Goal: Task Accomplishment & Management: Manage account settings

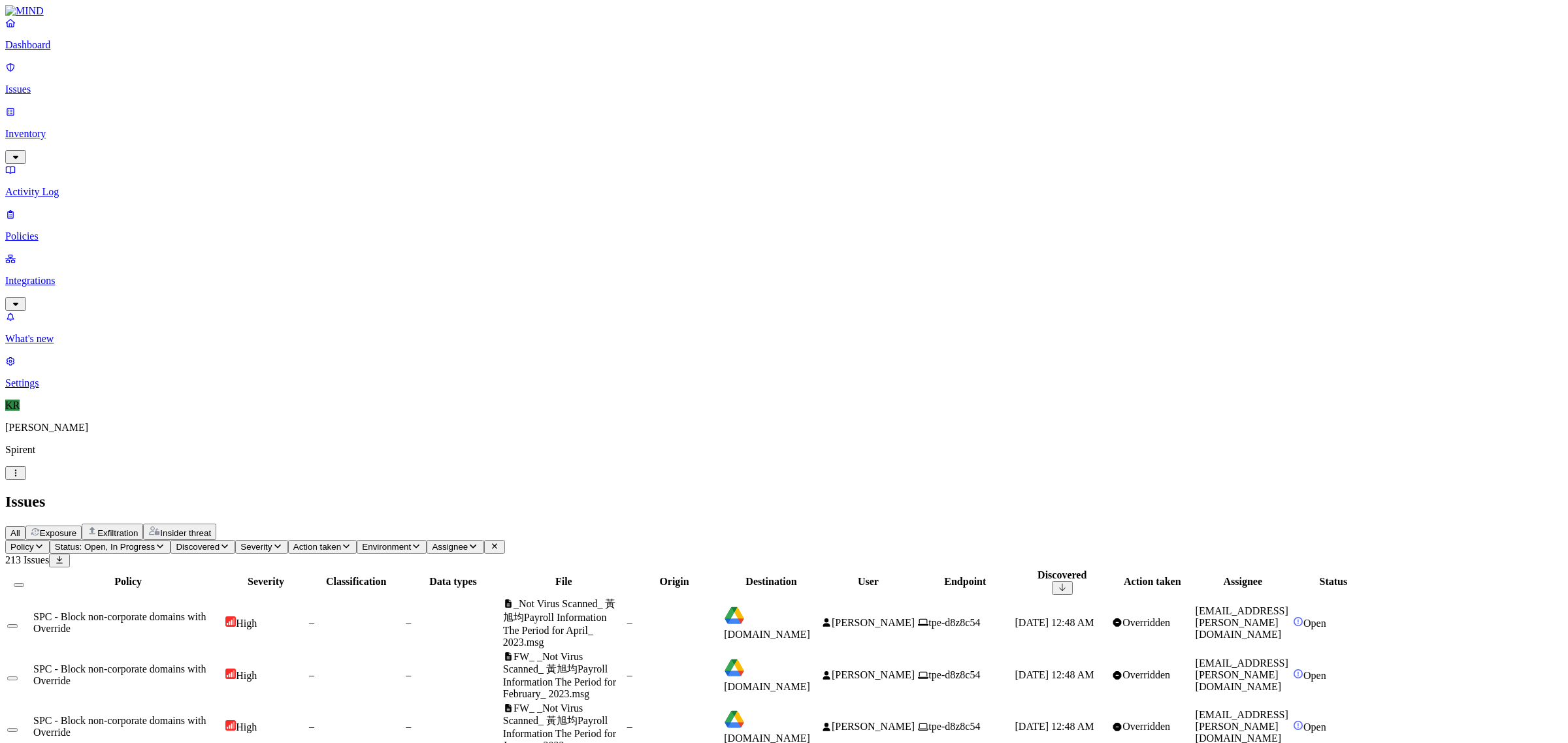
scroll to position [201, 0]
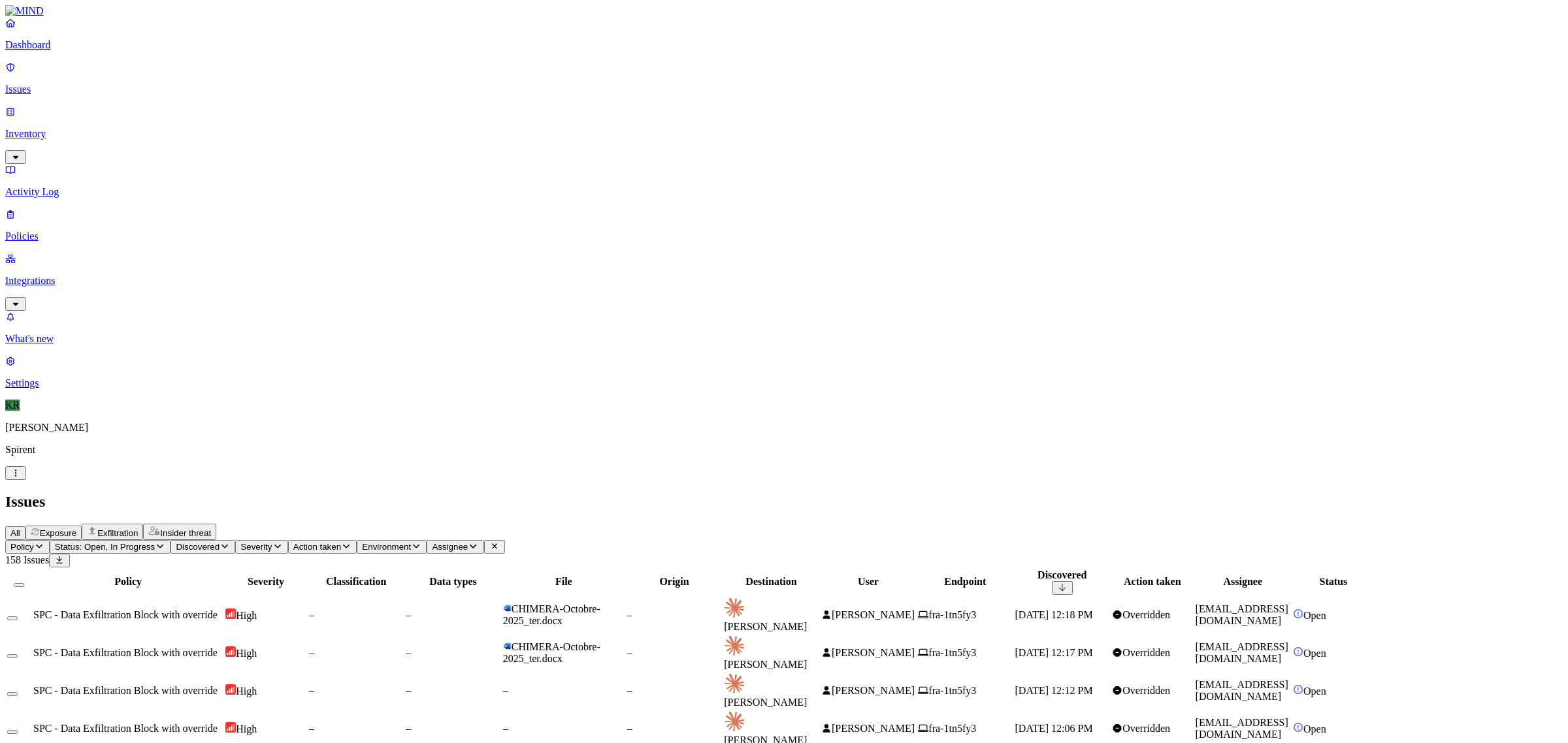
drag, startPoint x: 1310, startPoint y: 324, endPoint x: 1427, endPoint y: 343, distance: 118.5
click at [969, 493] on div "Issues" at bounding box center [784, 502] width 1558 height 18
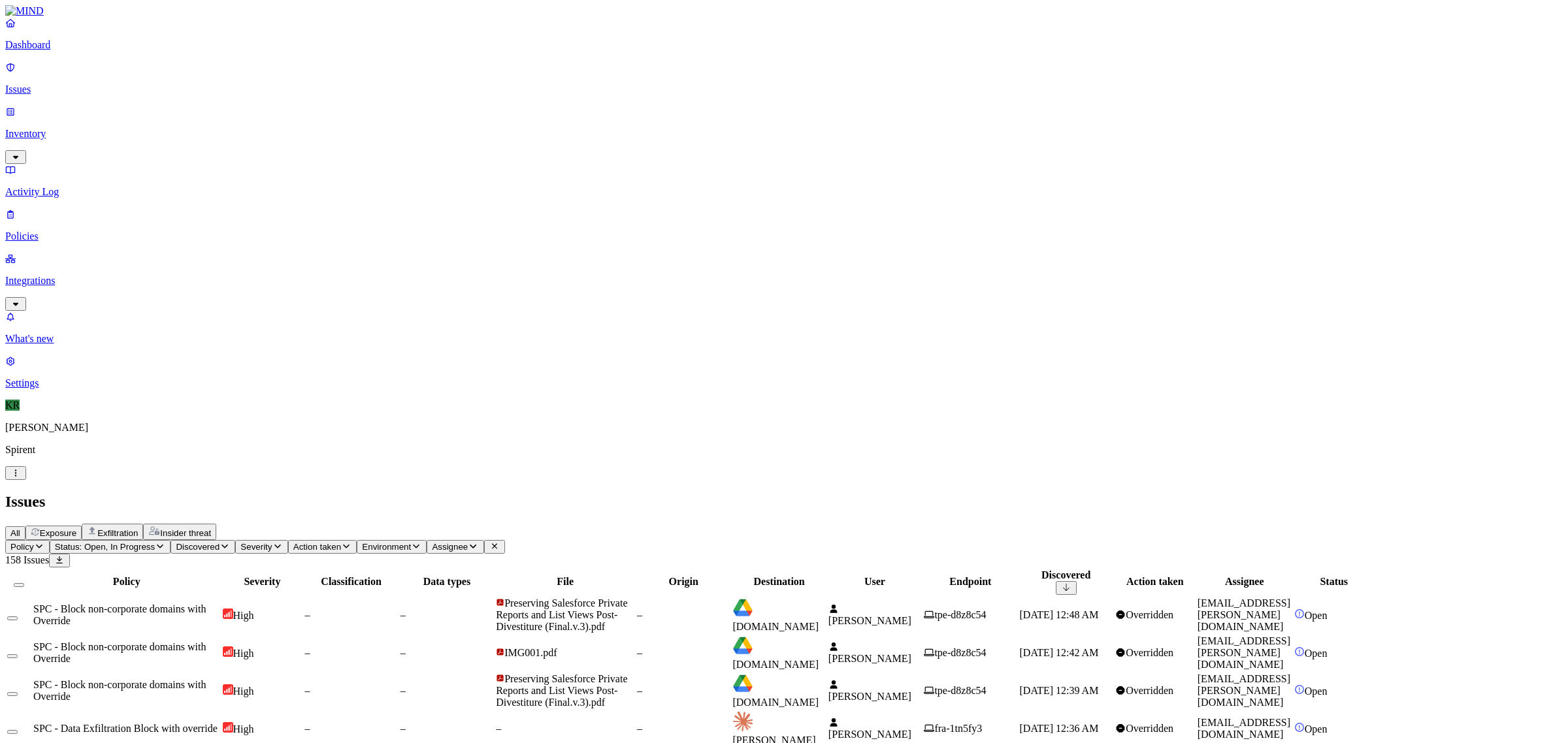
drag, startPoint x: 1406, startPoint y: 673, endPoint x: 1296, endPoint y: 669, distance: 110.1
copy link "[EMAIL_ADDRESS][PERSON_NAME][DOMAIN_NAME]"
click at [478, 543] on icon "button" at bounding box center [473, 546] width 10 height 8
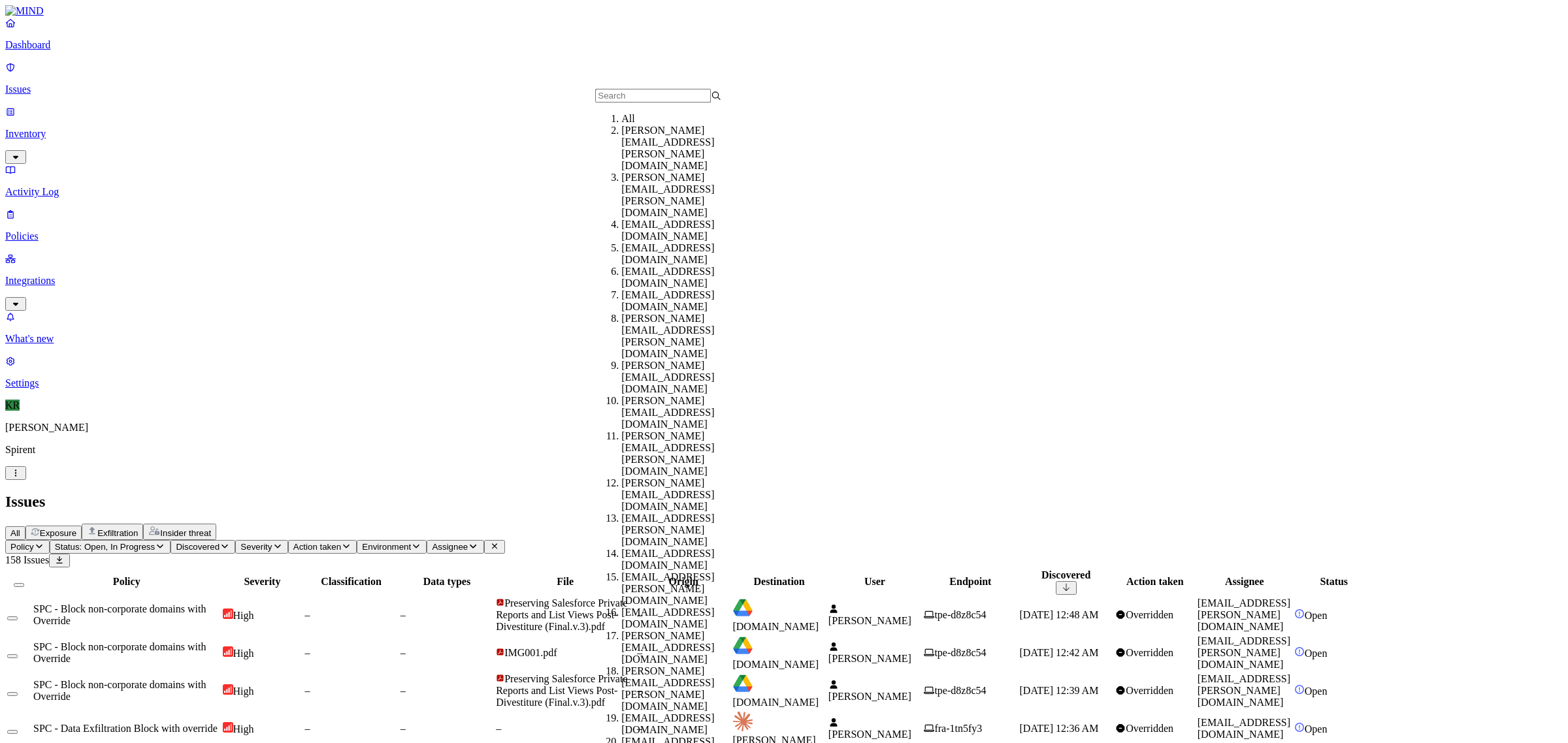
type input "[EMAIL_ADDRESS][PERSON_NAME][DOMAIN_NAME]"
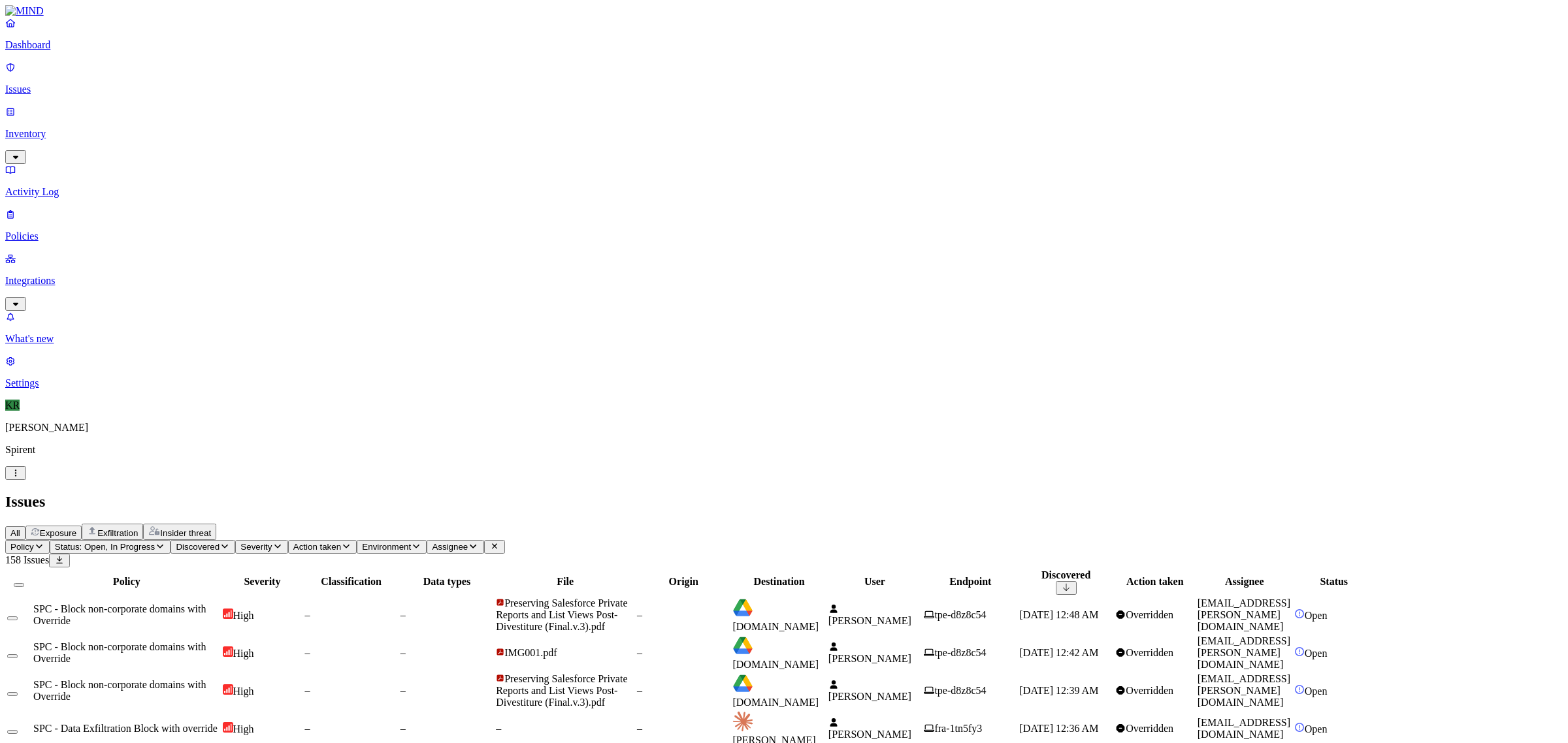
click at [484, 541] on button "Assignee" at bounding box center [455, 547] width 57 height 14
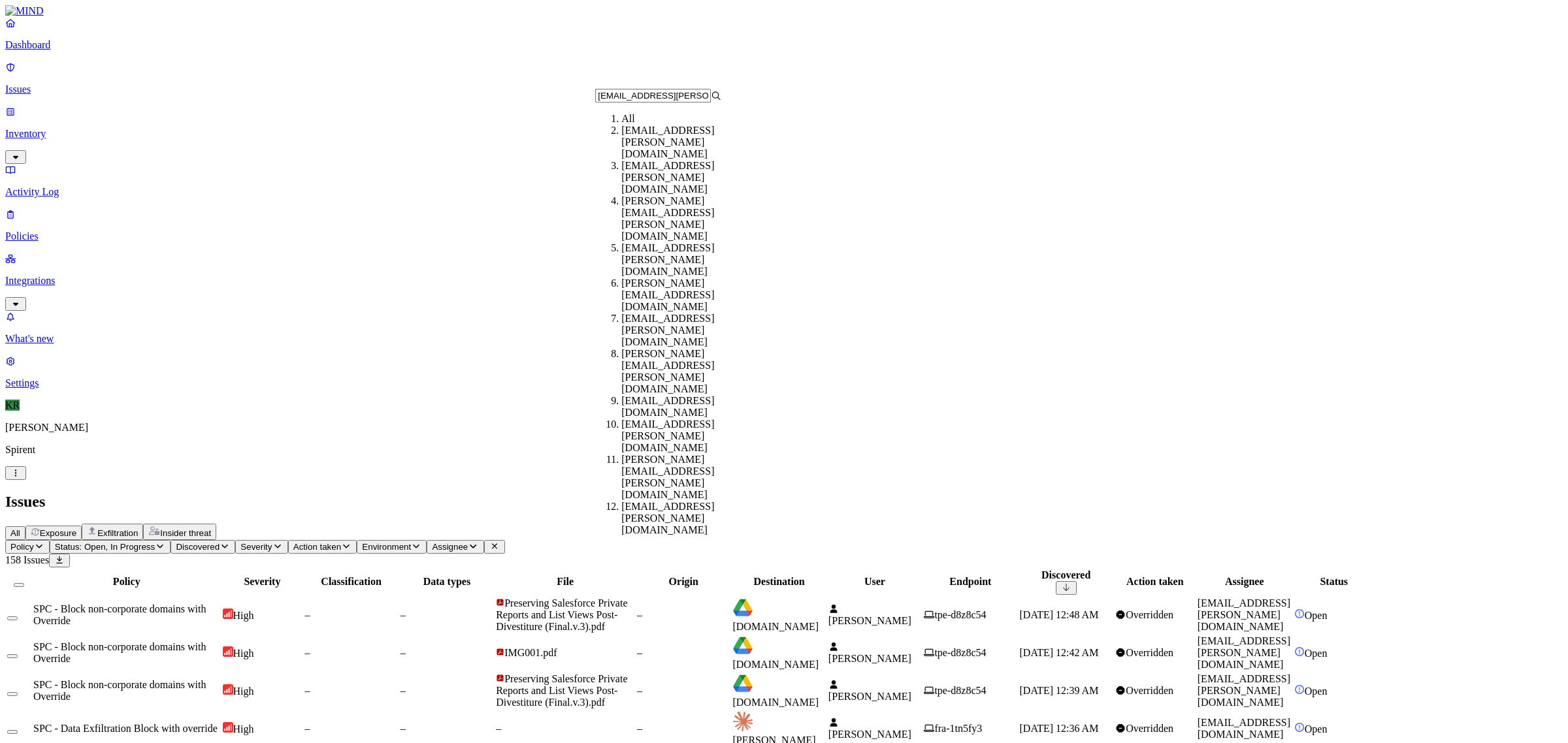
type input "[EMAIL_ADDRESS][PERSON_NAME][DOMAIN_NAME]"
click at [662, 145] on div "[EMAIL_ADDRESS][PERSON_NAME][DOMAIN_NAME]" at bounding box center [683, 143] width 126 height 35
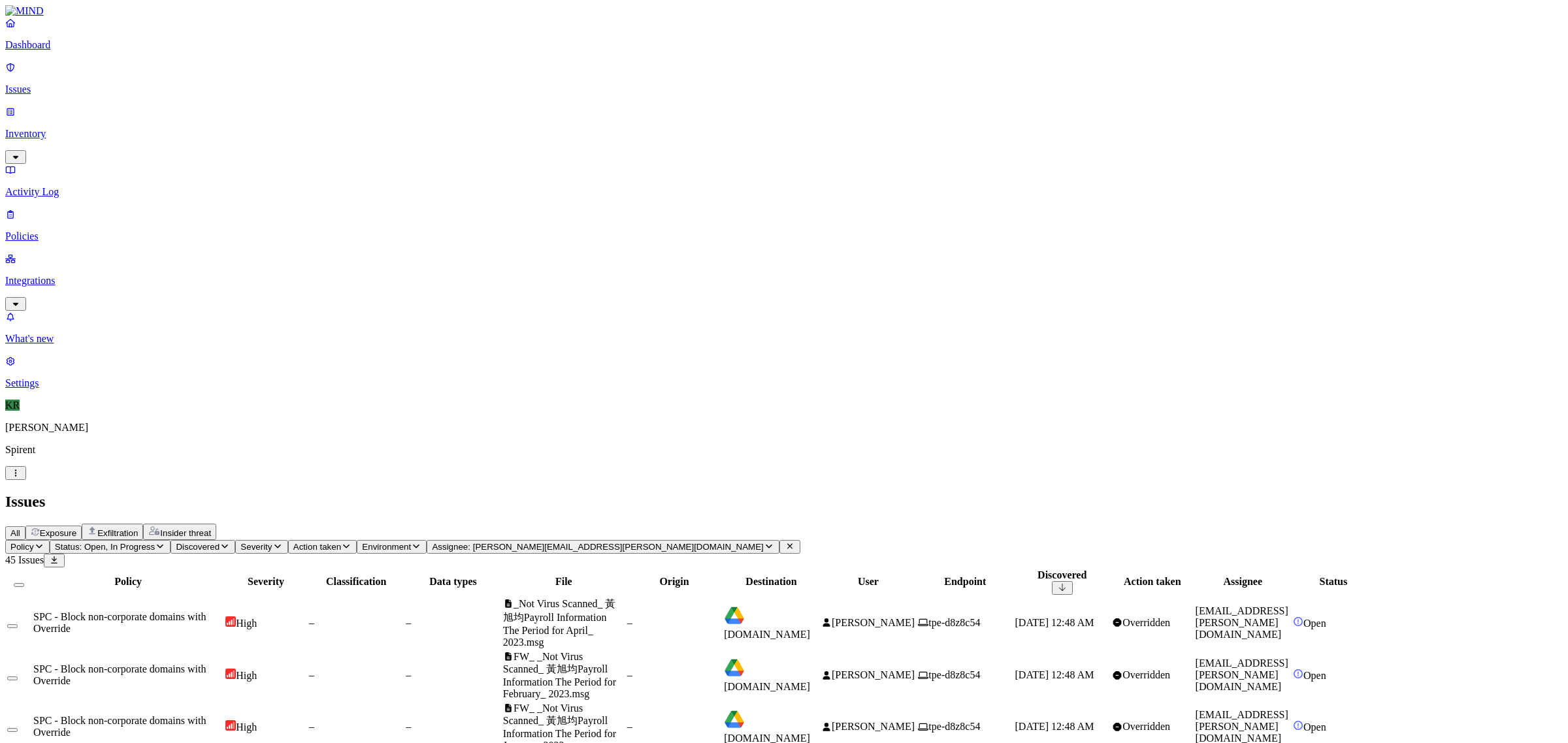
scroll to position [201, 0]
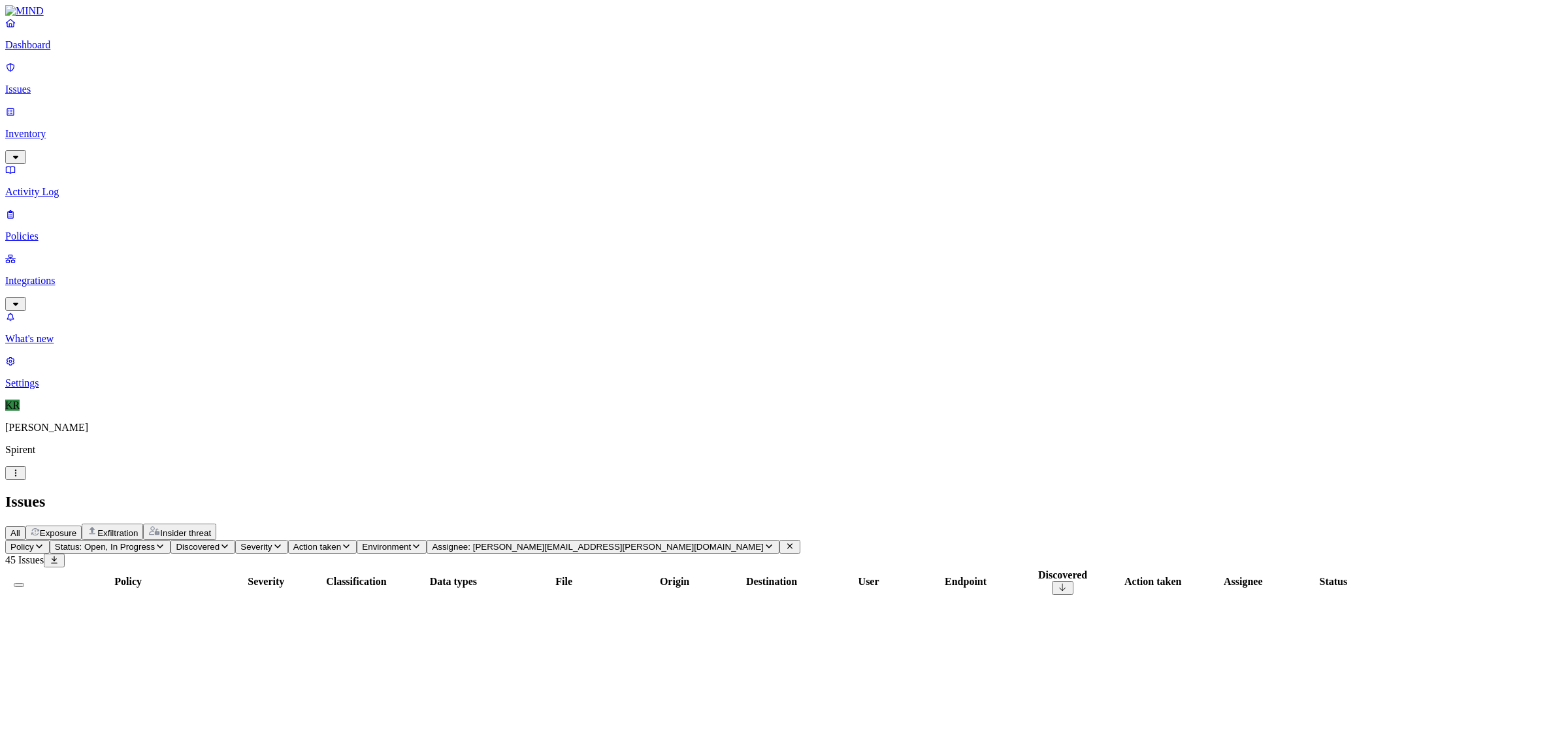
scroll to position [0, 0]
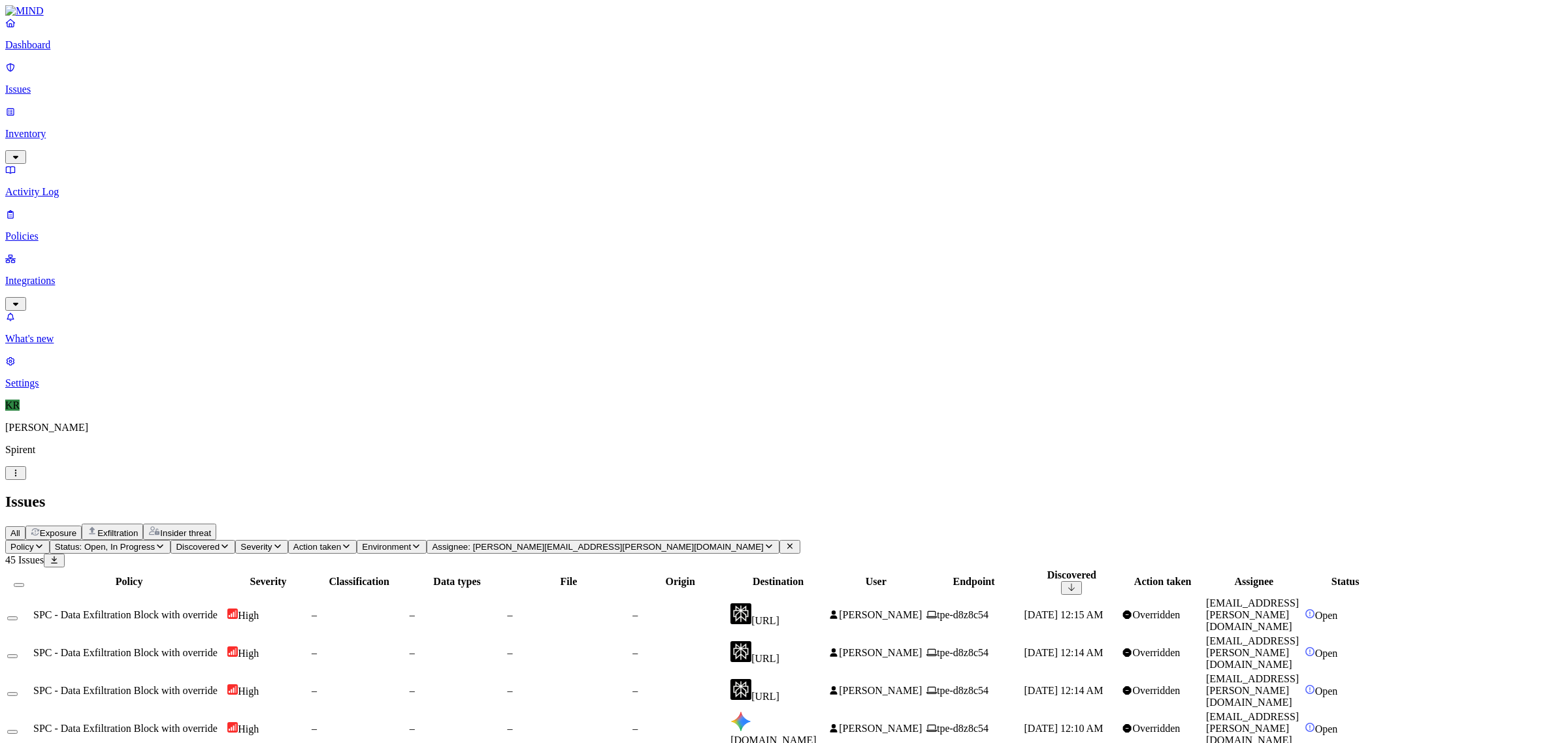
click at [172, 541] on button "Status: Open, In Progress" at bounding box center [110, 547] width 121 height 14
click at [276, 213] on span "Resolved" at bounding box center [256, 218] width 39 height 11
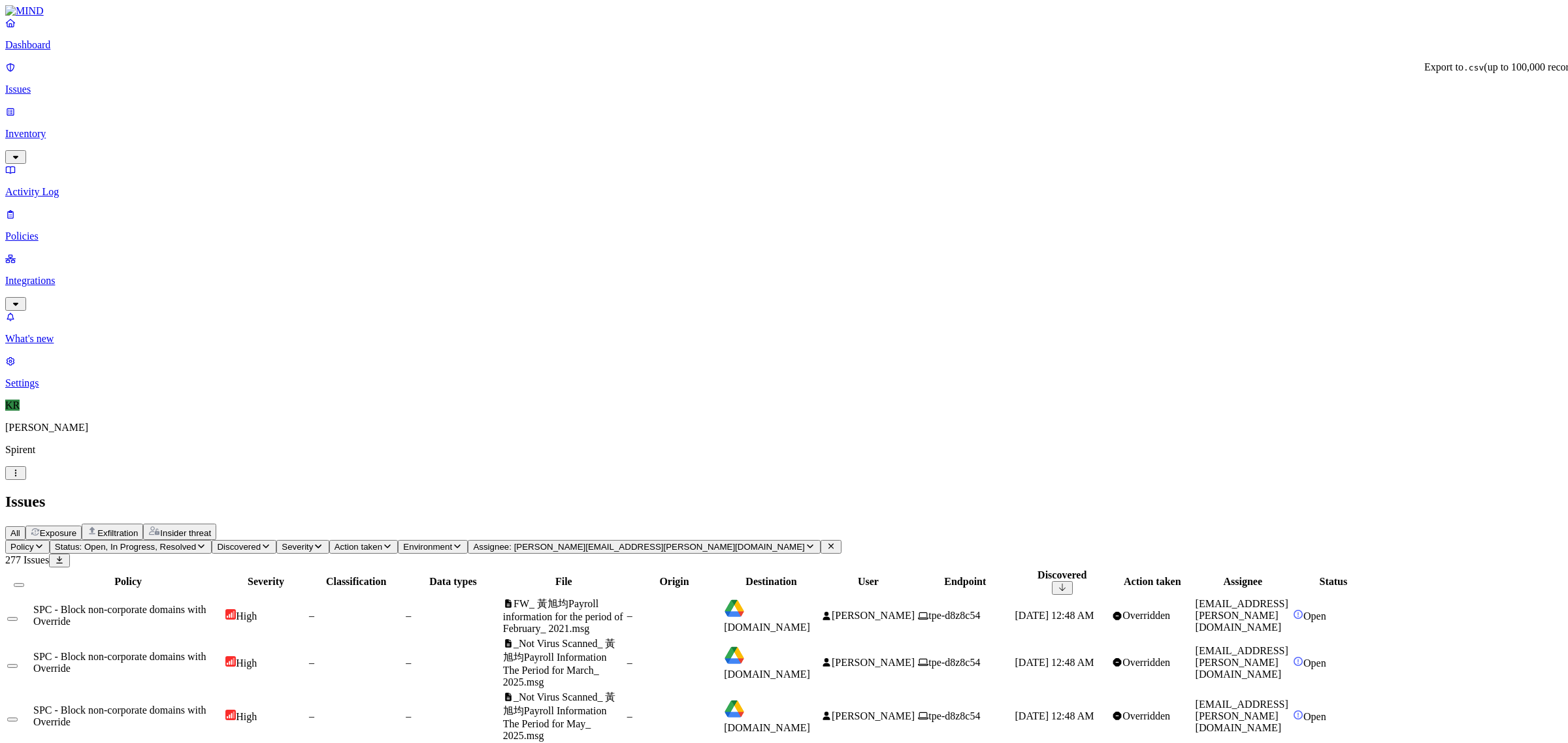
click at [64, 556] on icon at bounding box center [59, 559] width 10 height 8
click at [826, 543] on icon at bounding box center [831, 546] width 10 height 8
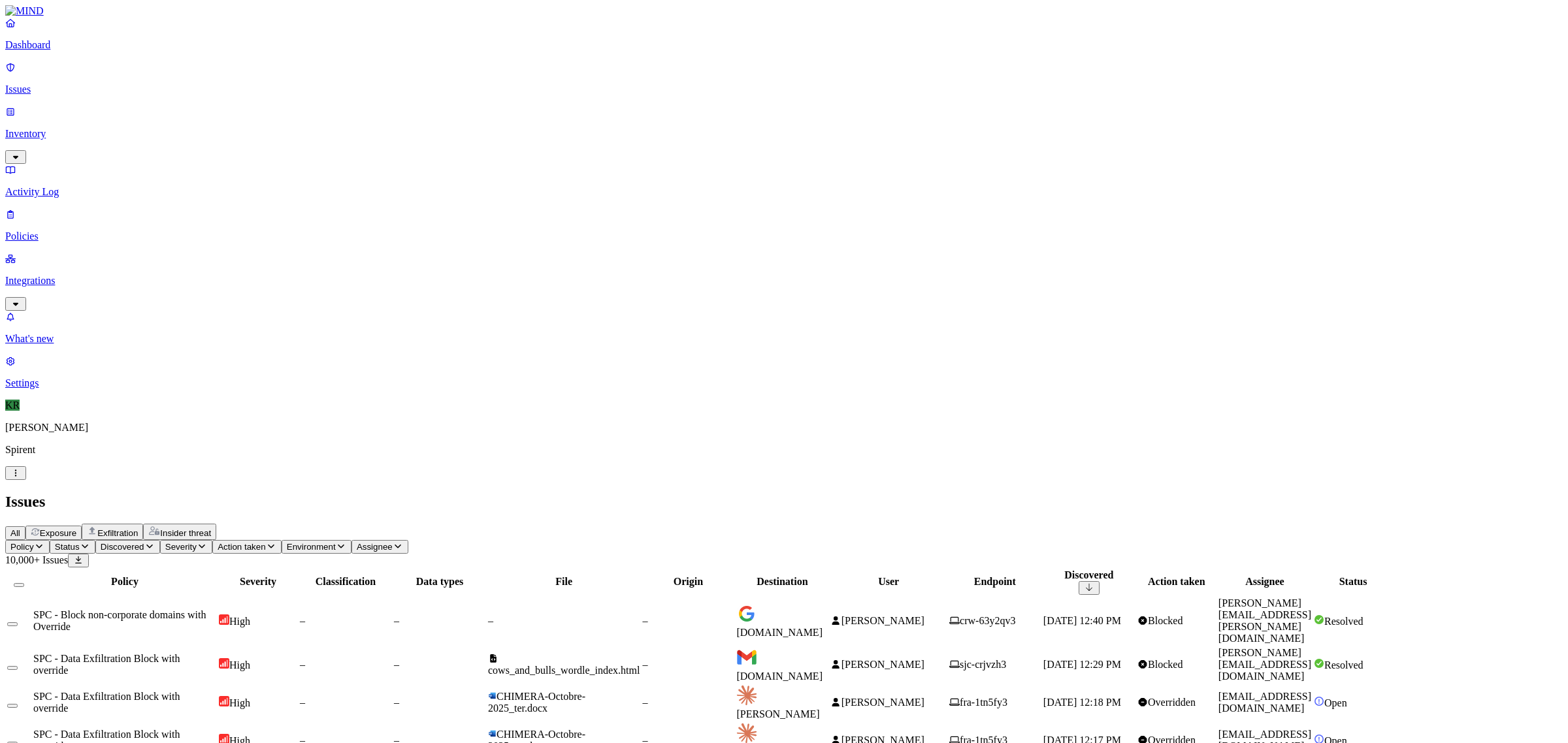
click at [79, 543] on span "Status" at bounding box center [67, 547] width 25 height 10
click at [243, 111] on img at bounding box center [241, 116] width 10 height 10
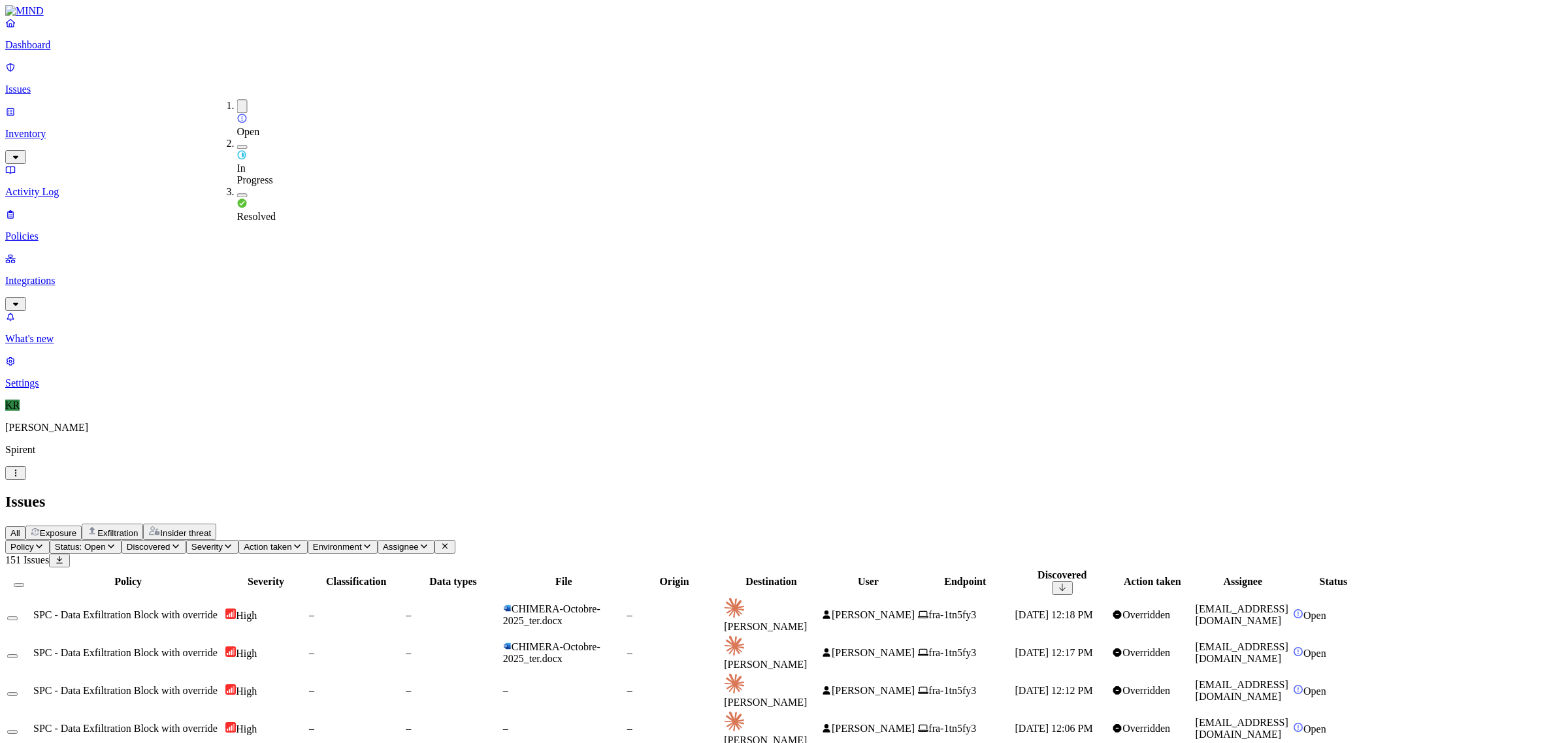
click at [31, 576] on div at bounding box center [19, 582] width 23 height 12
click at [24, 584] on button "Select all" at bounding box center [19, 585] width 10 height 4
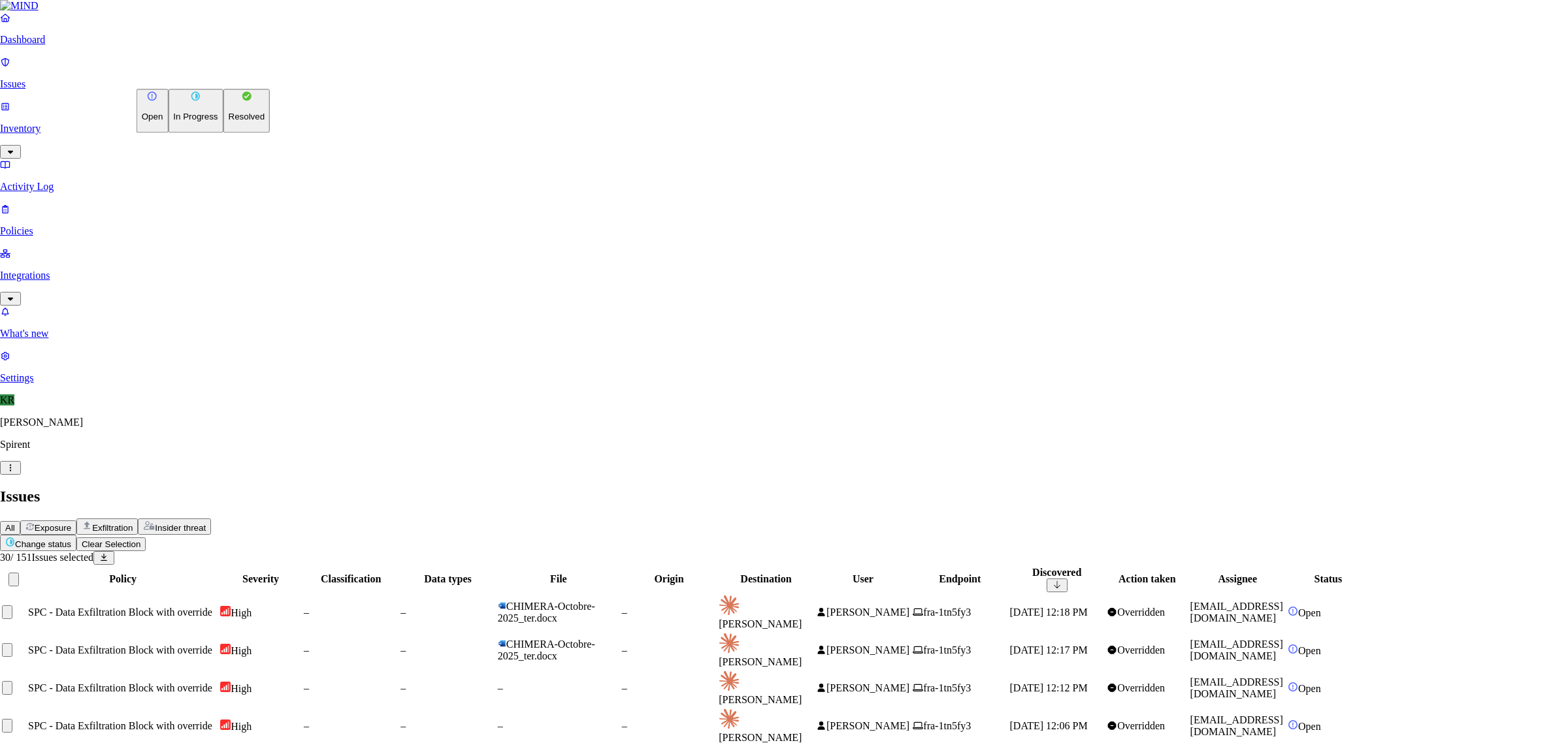
click at [228, 122] on p "Resolved" at bounding box center [246, 117] width 36 height 10
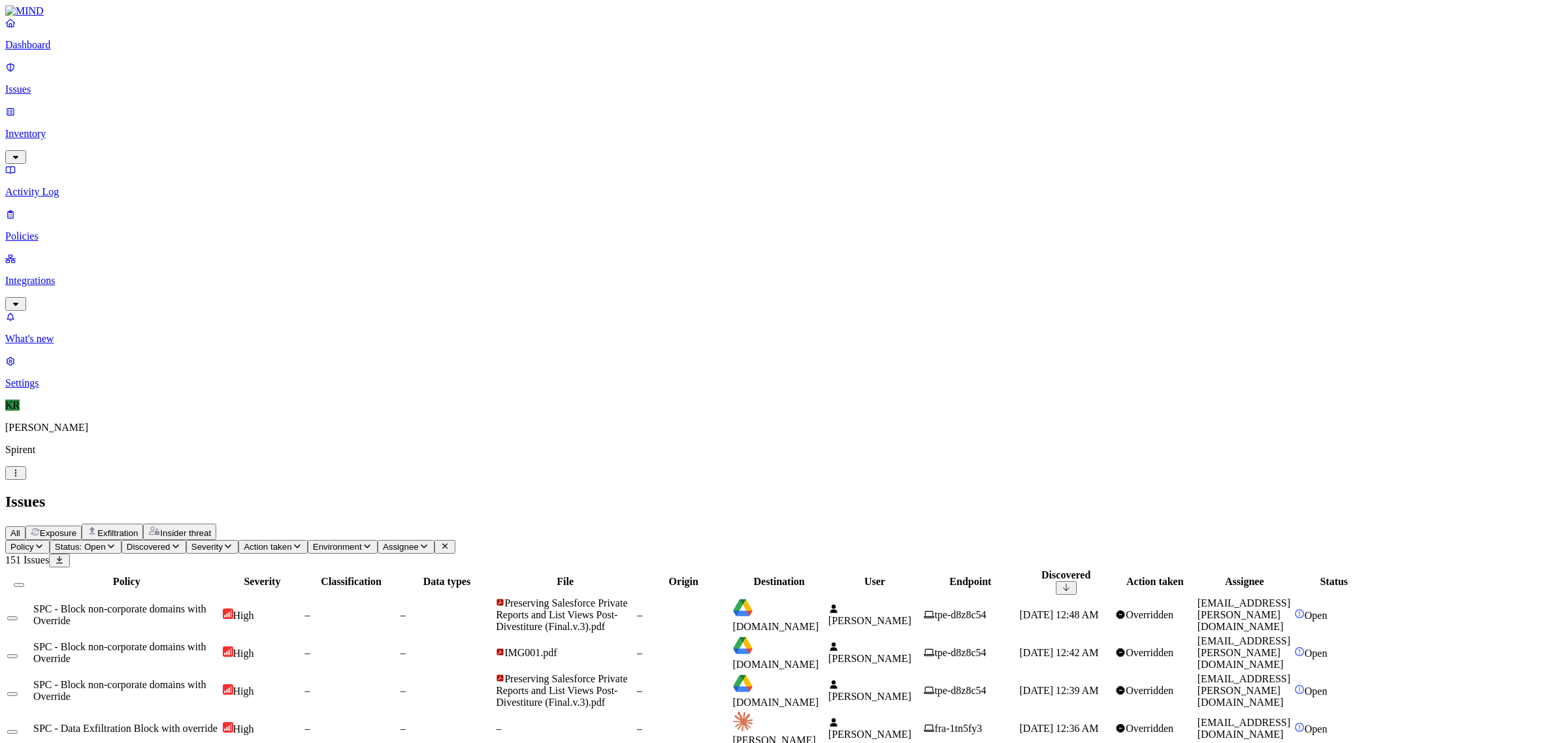
scroll to position [201, 0]
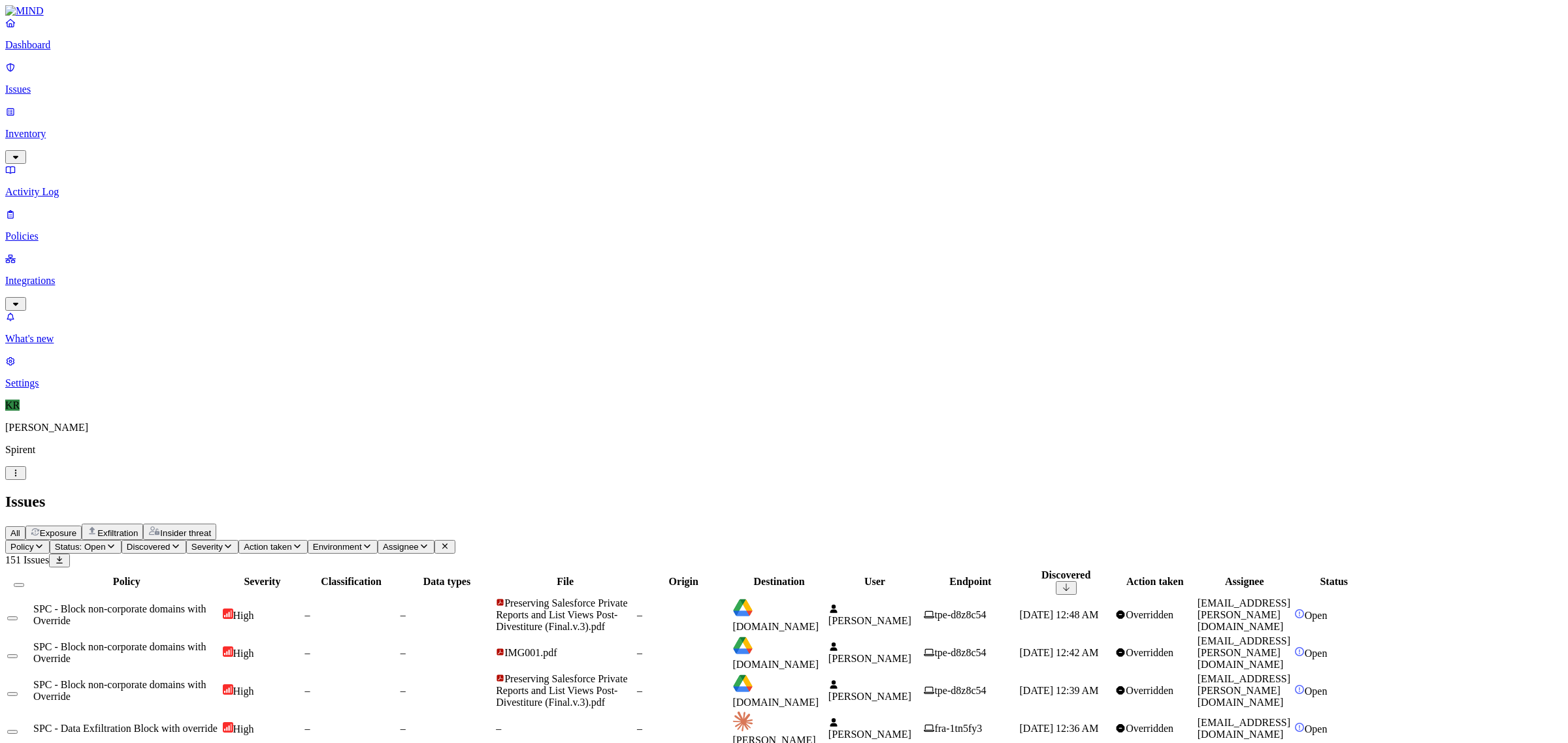
click at [24, 584] on button "Select all" at bounding box center [19, 585] width 10 height 4
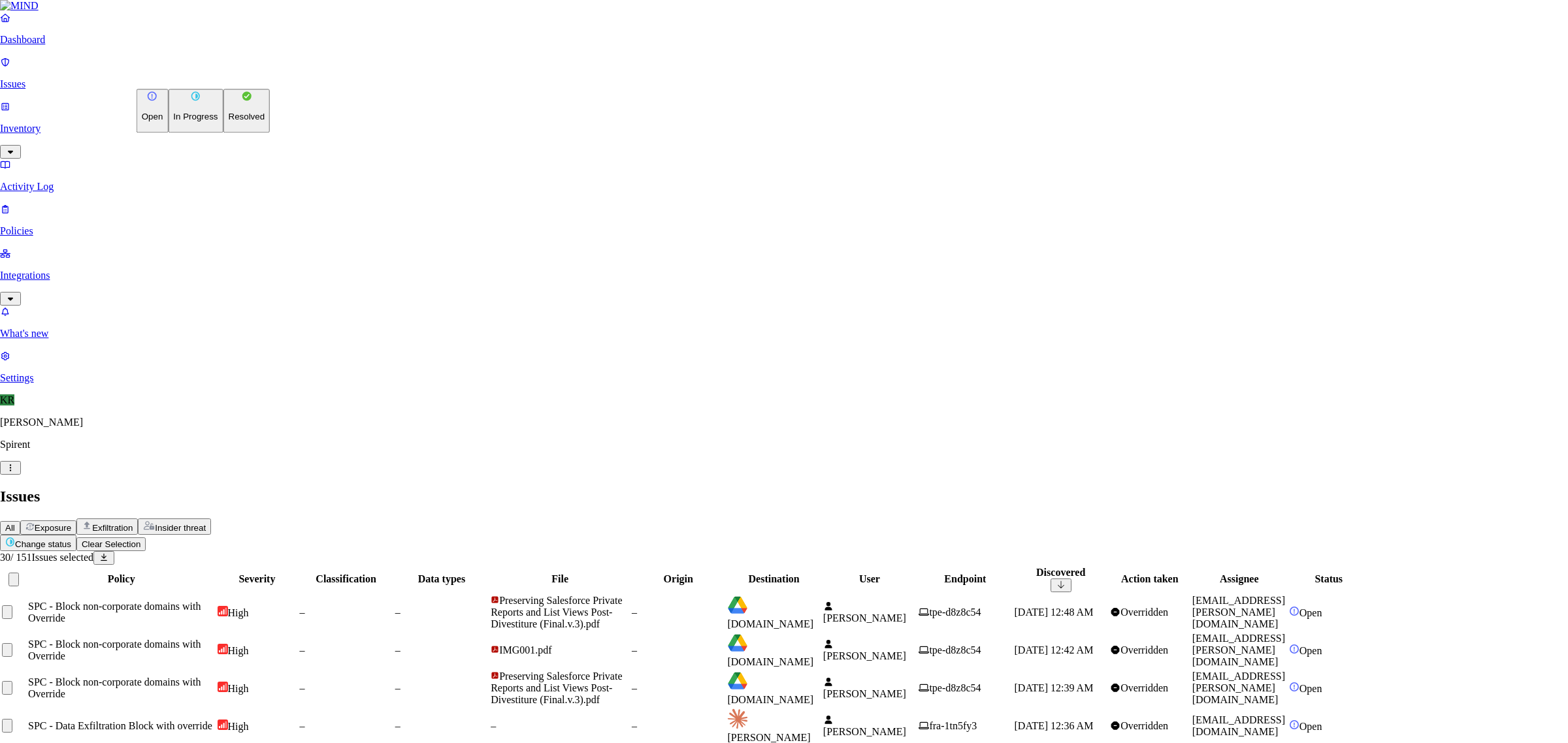
click at [228, 122] on p "Resolved" at bounding box center [246, 117] width 36 height 10
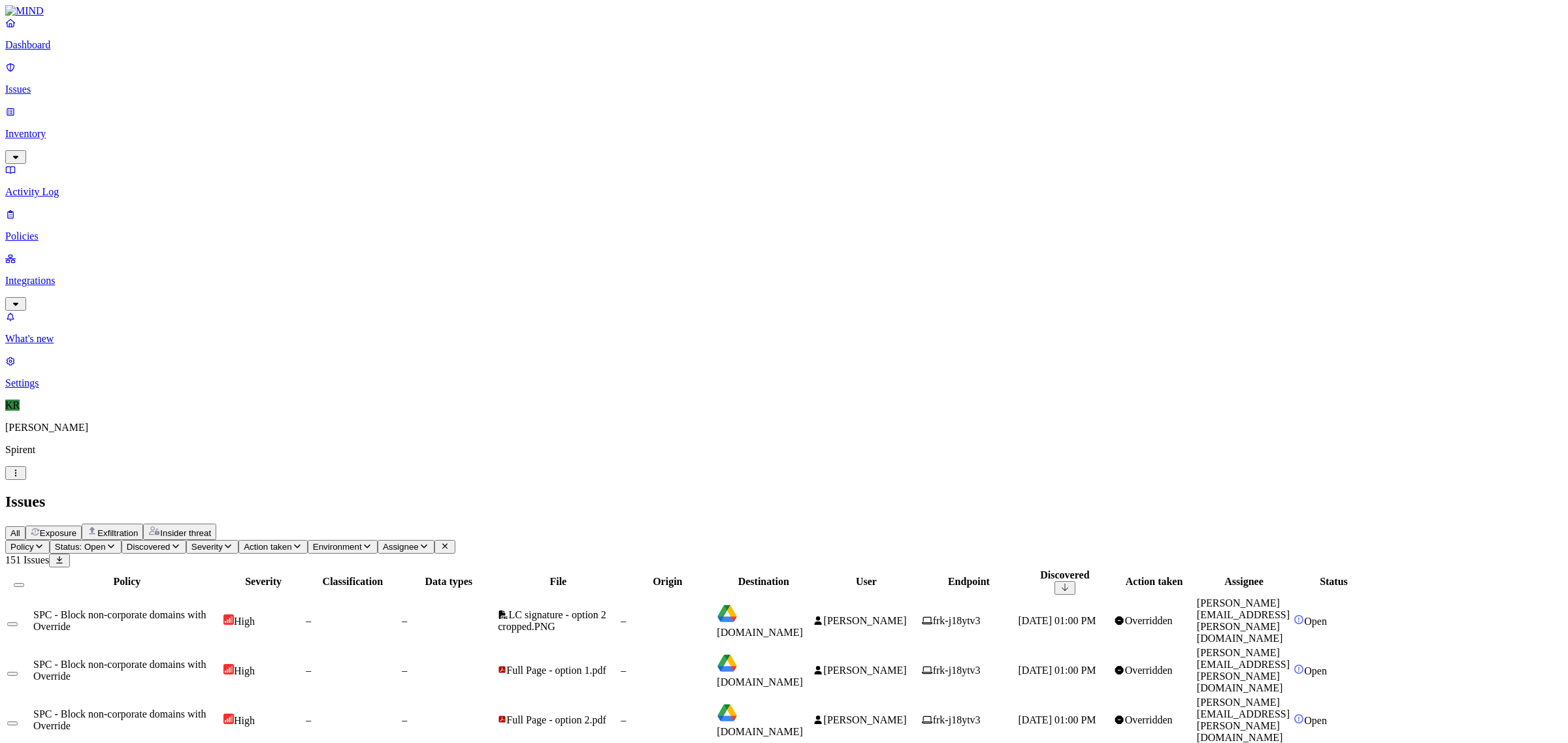
click at [606, 665] on span "Full Page - option 1.pdf" at bounding box center [556, 670] width 100 height 11
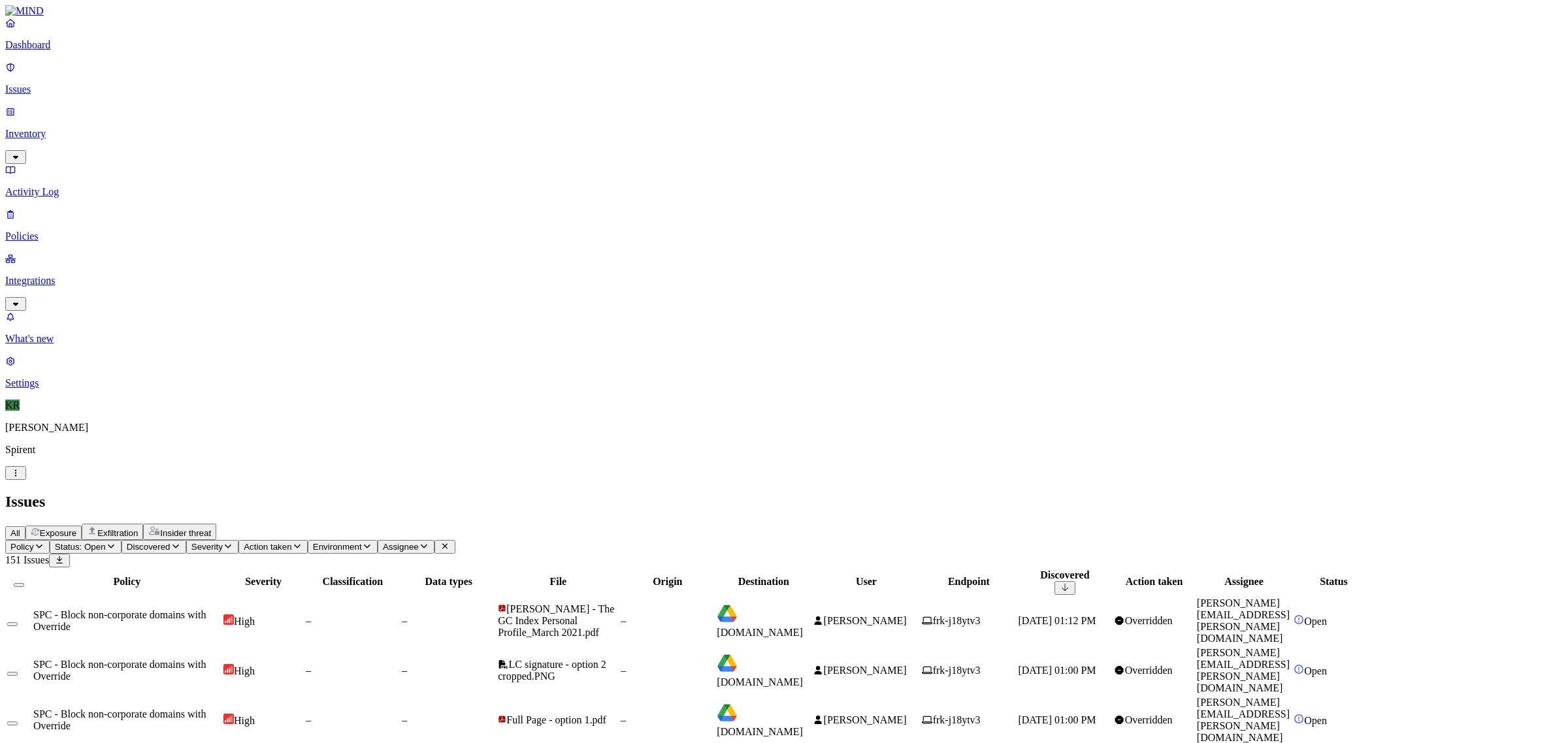
scroll to position [82, 0]
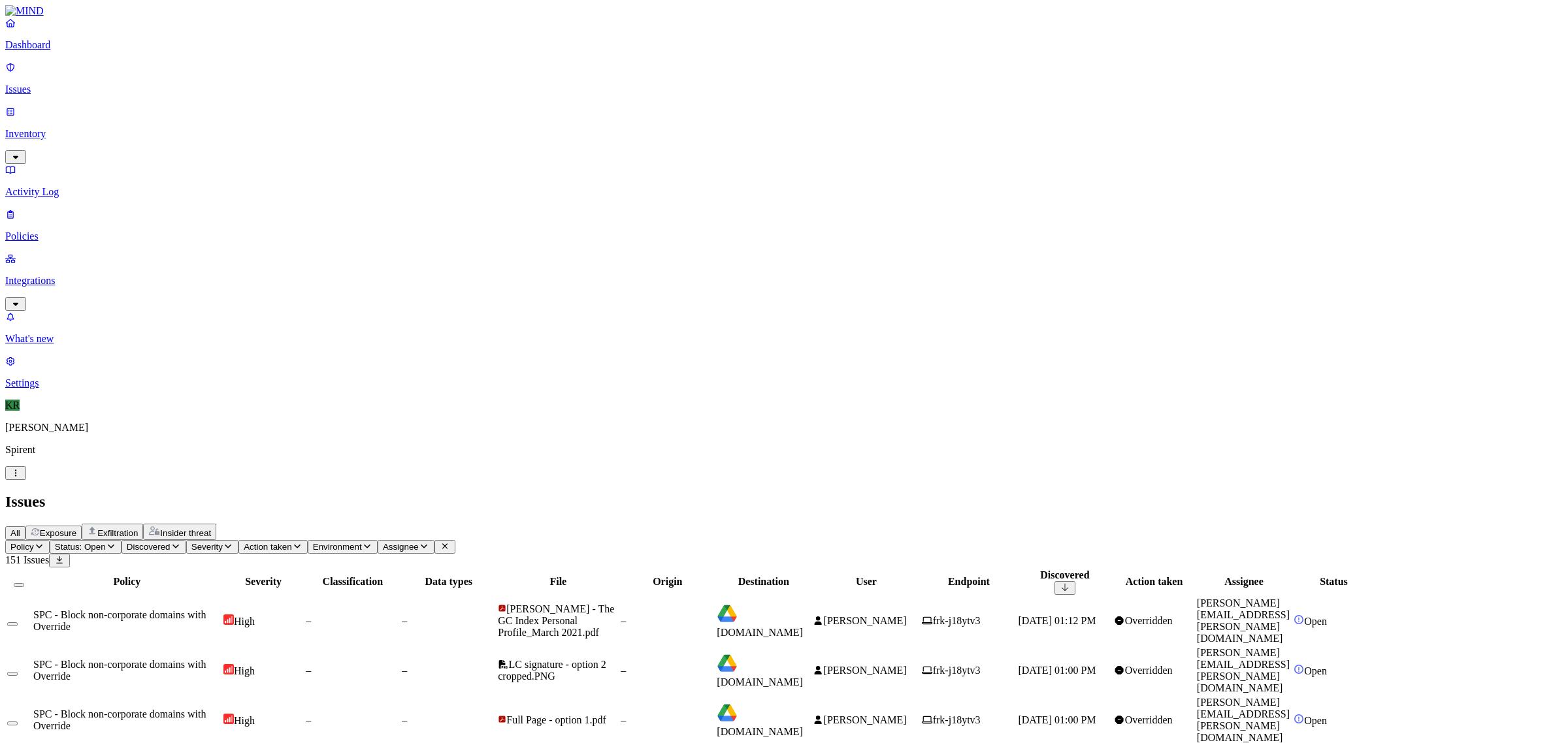
click at [24, 584] on button "Select all" at bounding box center [19, 585] width 10 height 4
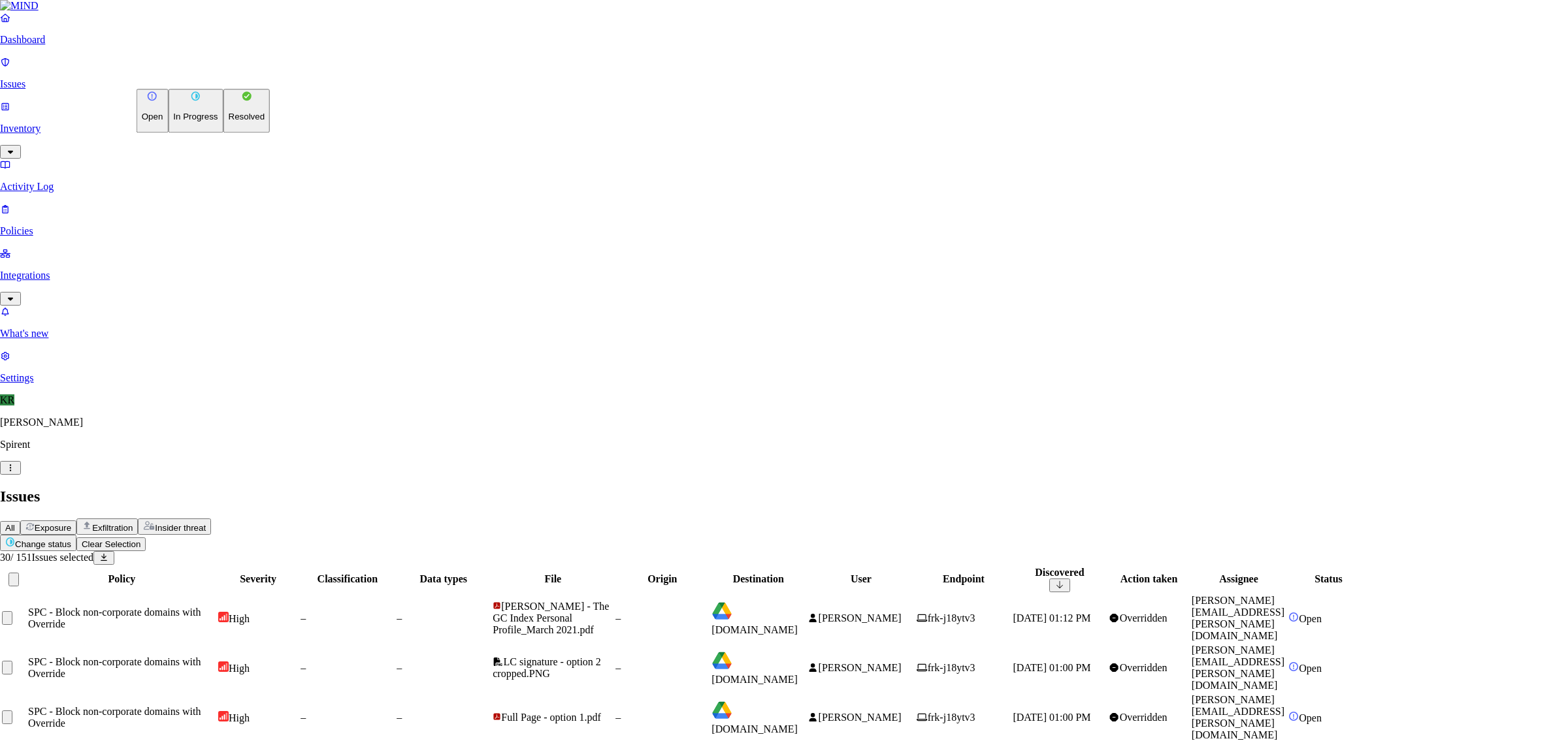
click at [224, 132] on button "Resolved" at bounding box center [247, 110] width 47 height 44
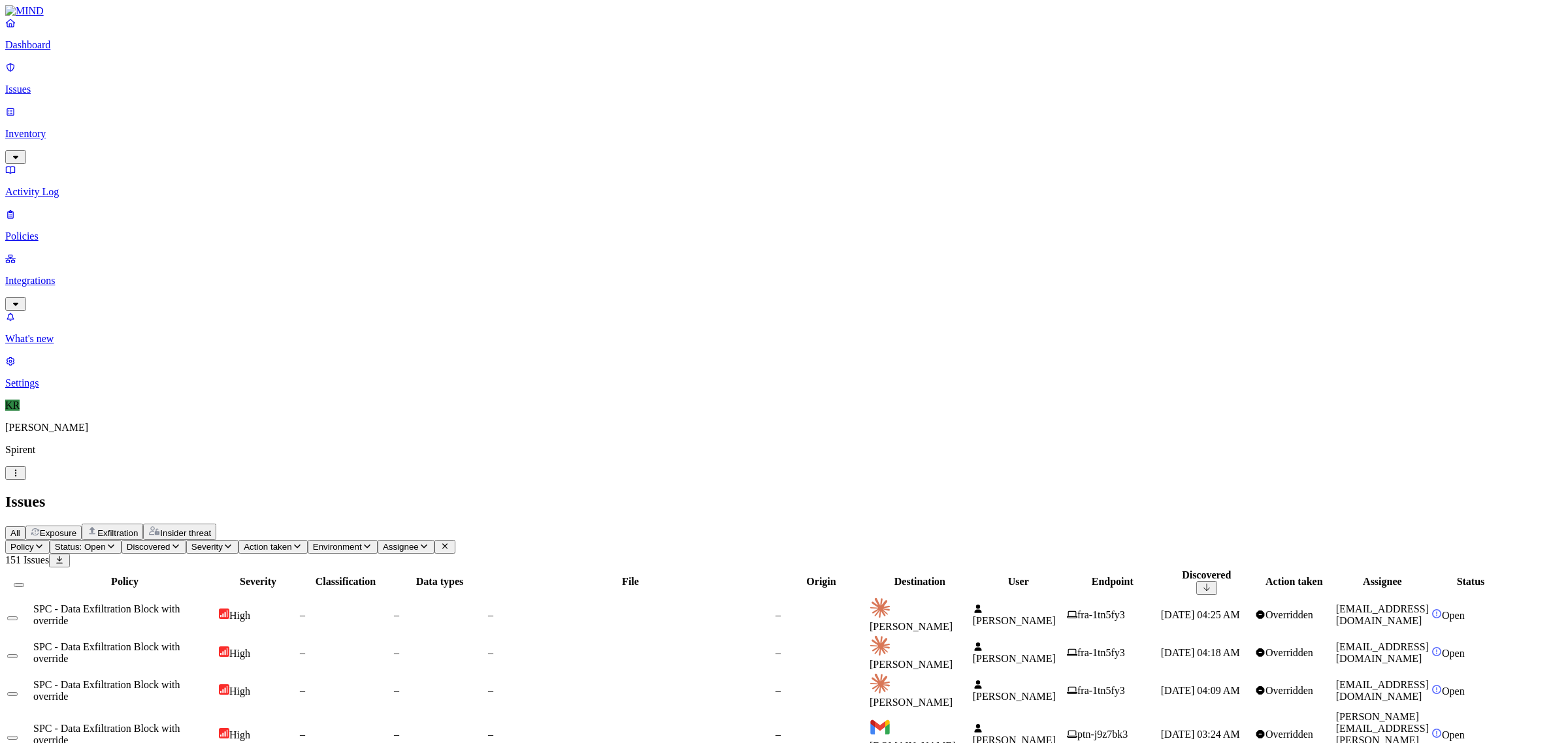
scroll to position [201, 0]
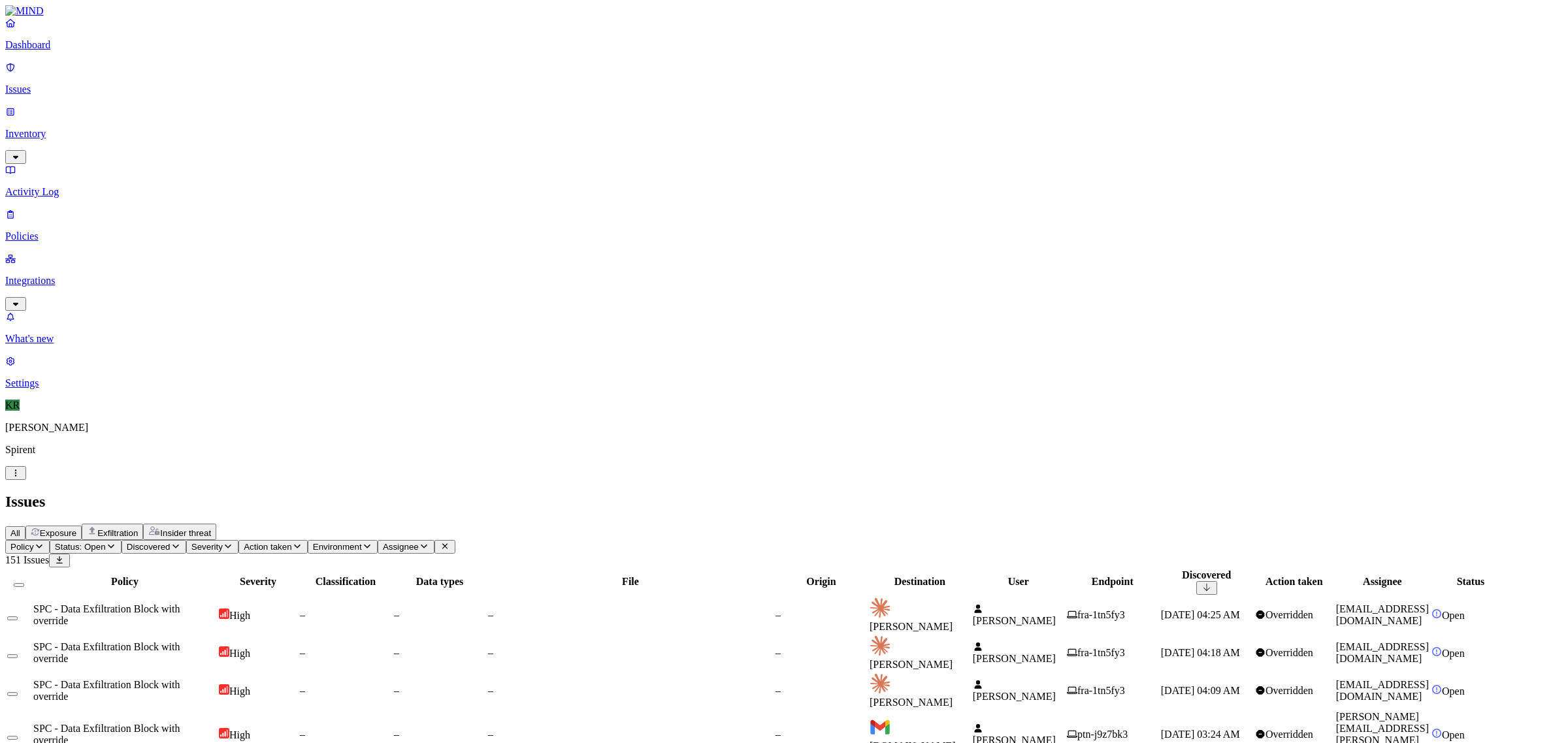
scroll to position [82, 0]
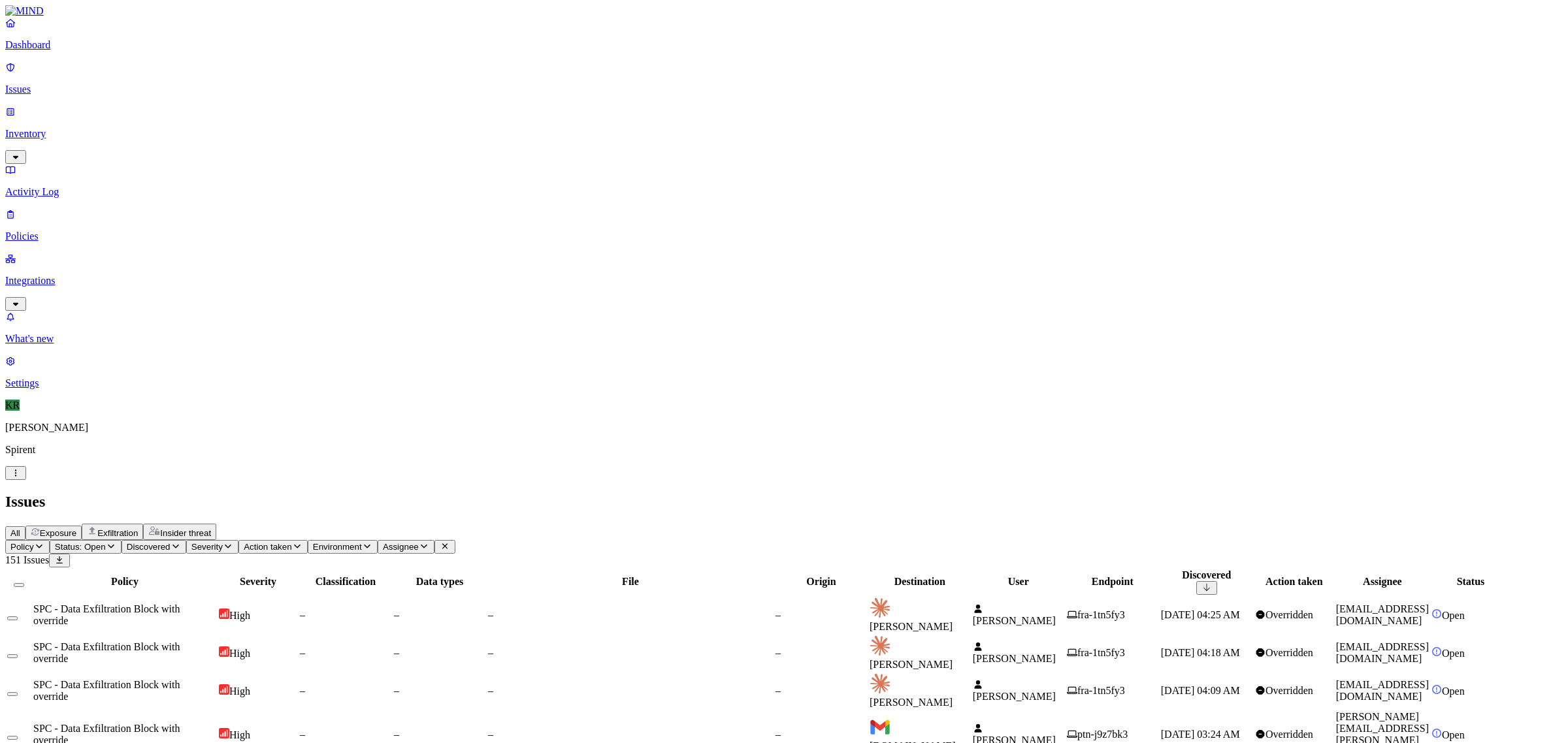
click at [24, 584] on button "Select all" at bounding box center [19, 585] width 10 height 4
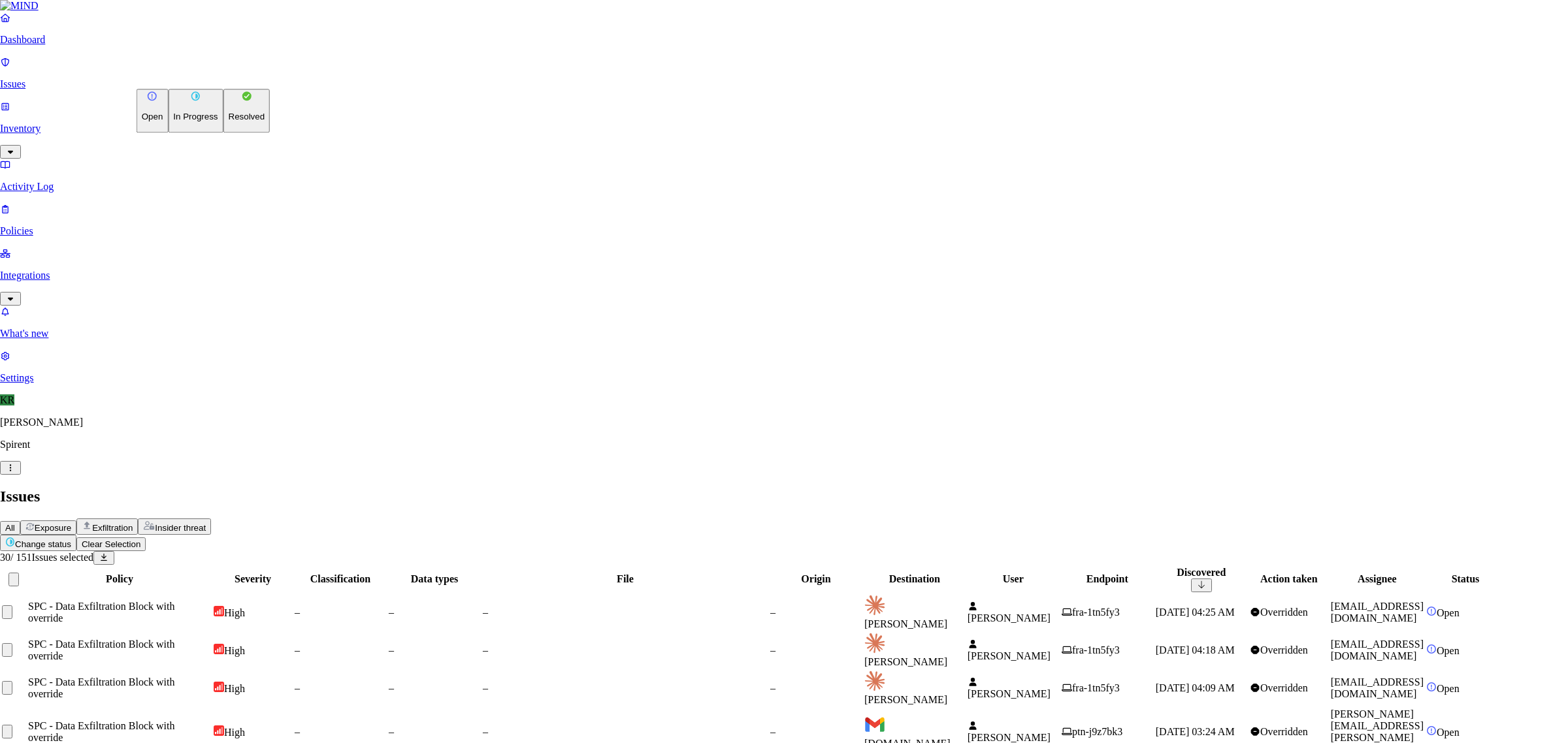
click at [228, 122] on p "Resolved" at bounding box center [246, 117] width 36 height 10
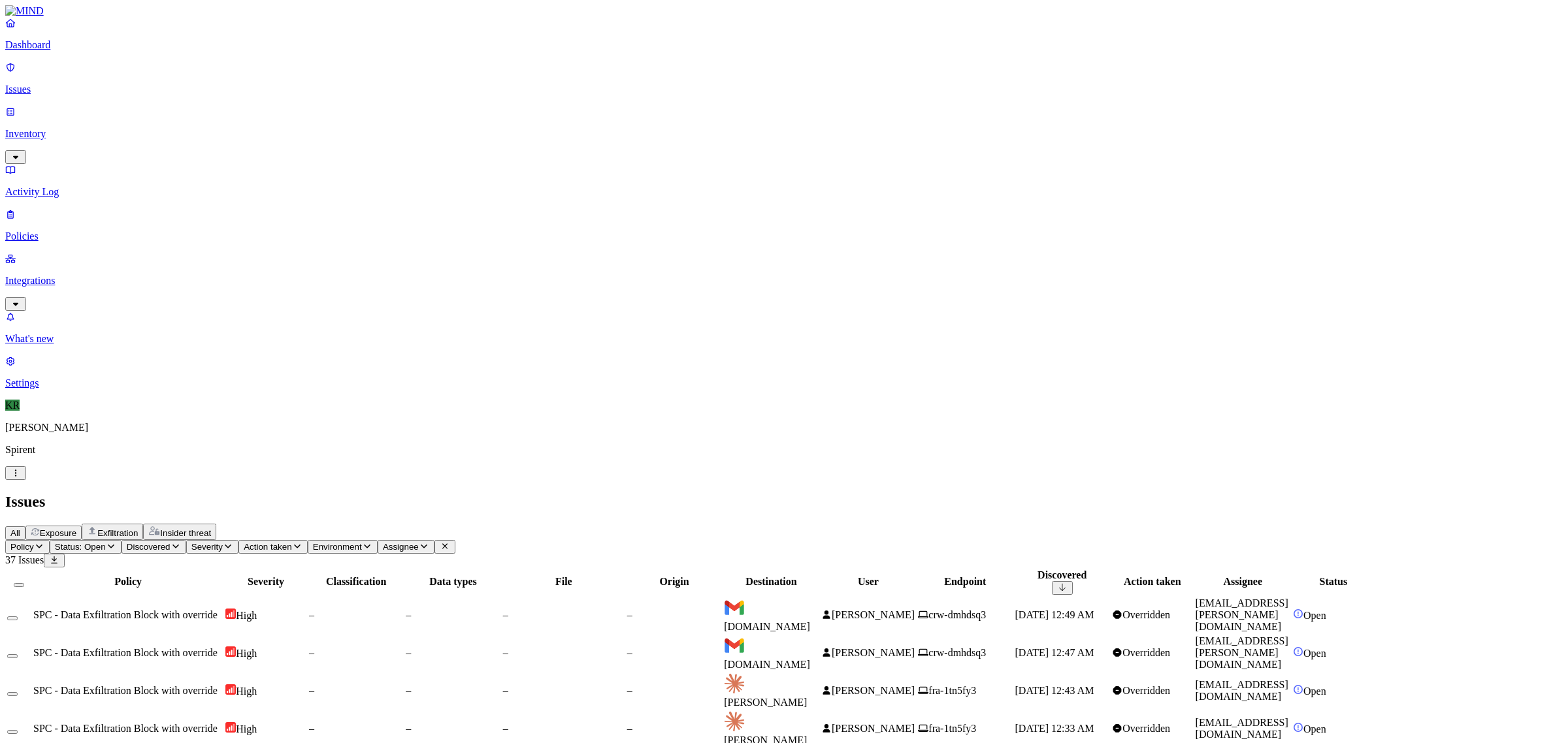
scroll to position [163, 0]
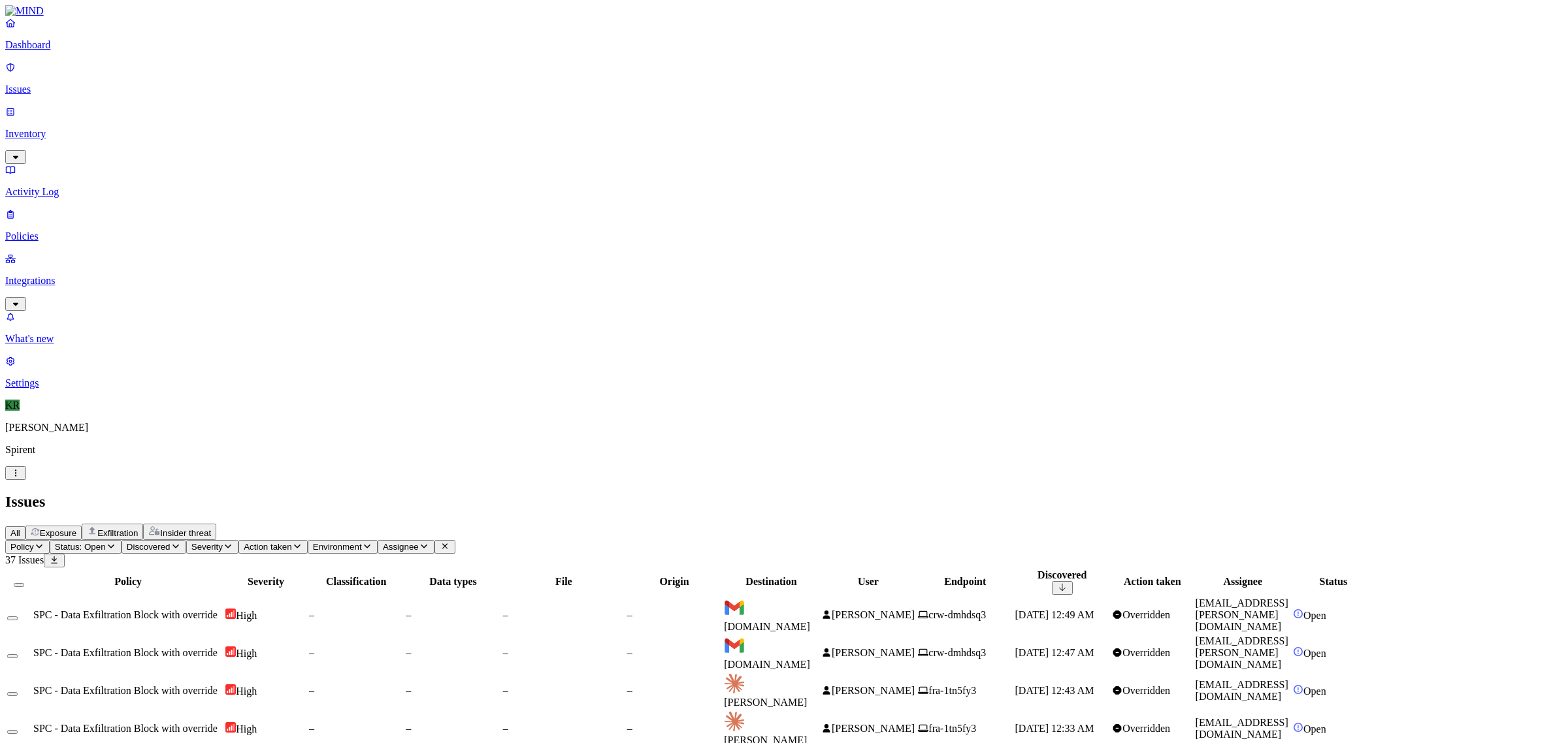
scroll to position [201, 0]
click at [24, 584] on button "Select all" at bounding box center [19, 585] width 10 height 4
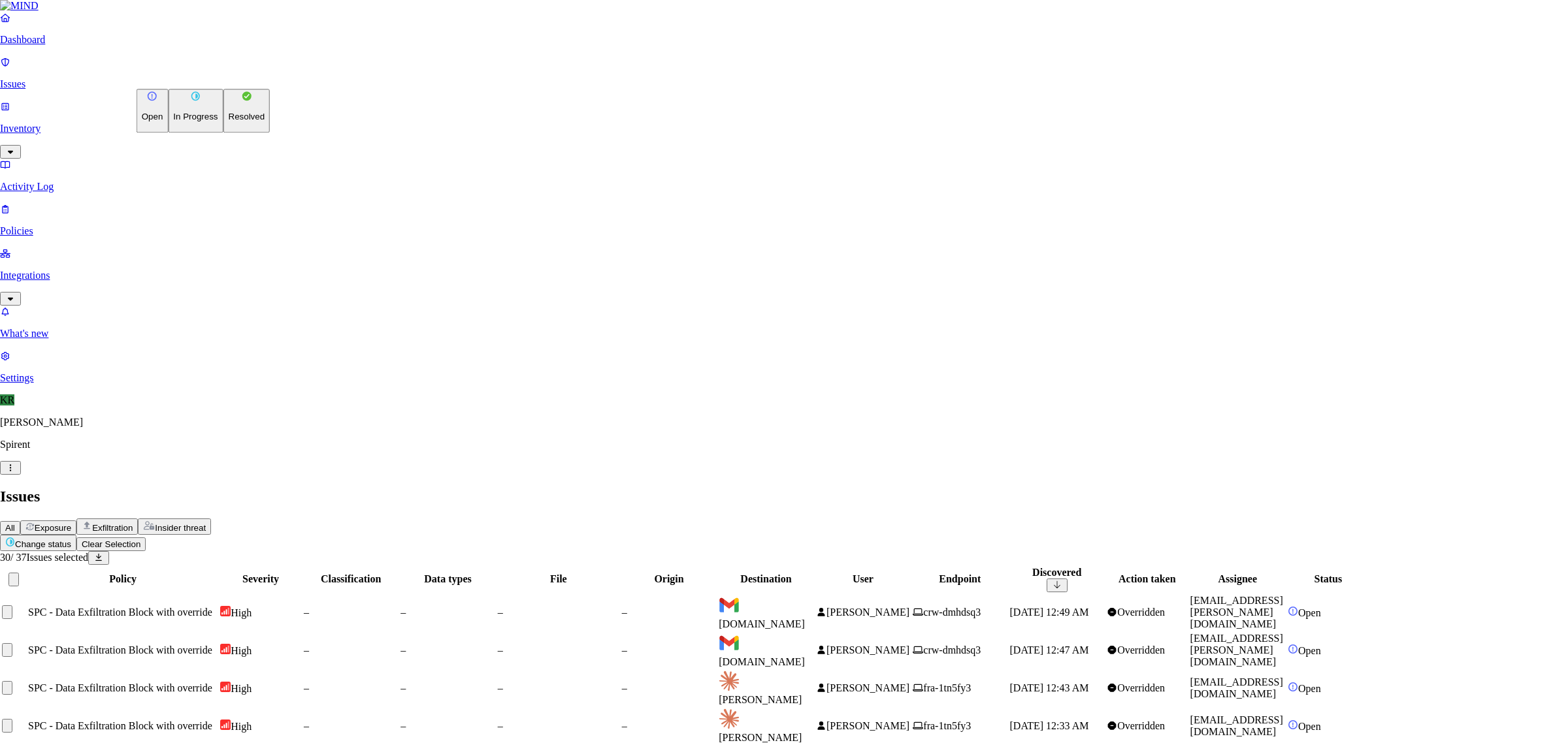
click at [228, 122] on p "Resolved" at bounding box center [246, 117] width 36 height 10
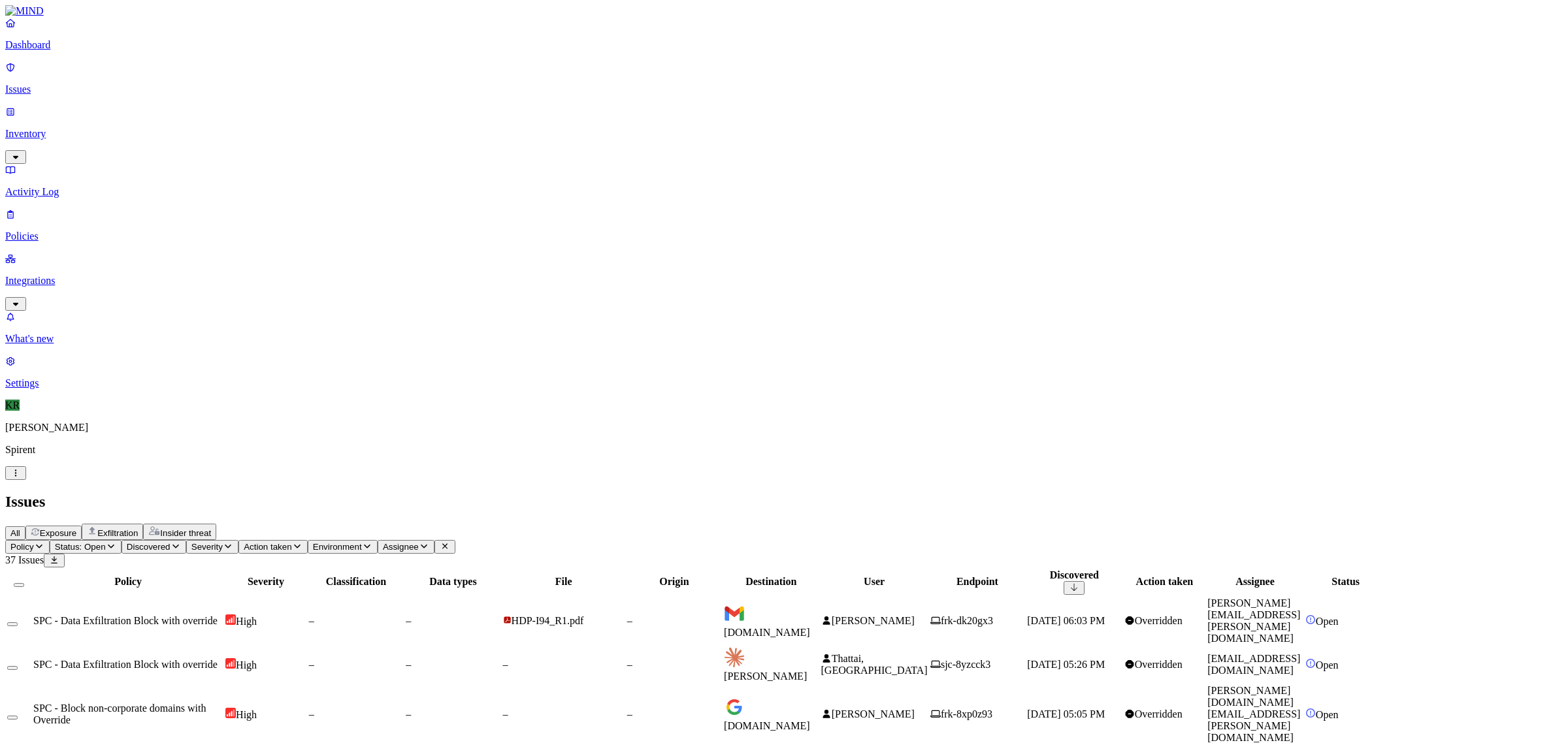
click at [24, 584] on button "Select all" at bounding box center [19, 585] width 10 height 4
click at [201, 76] on html "Dashboard Issues Inventory Activity Log Policies Integrations What's new 1 Sett…" at bounding box center [784, 502] width 1568 height 1004
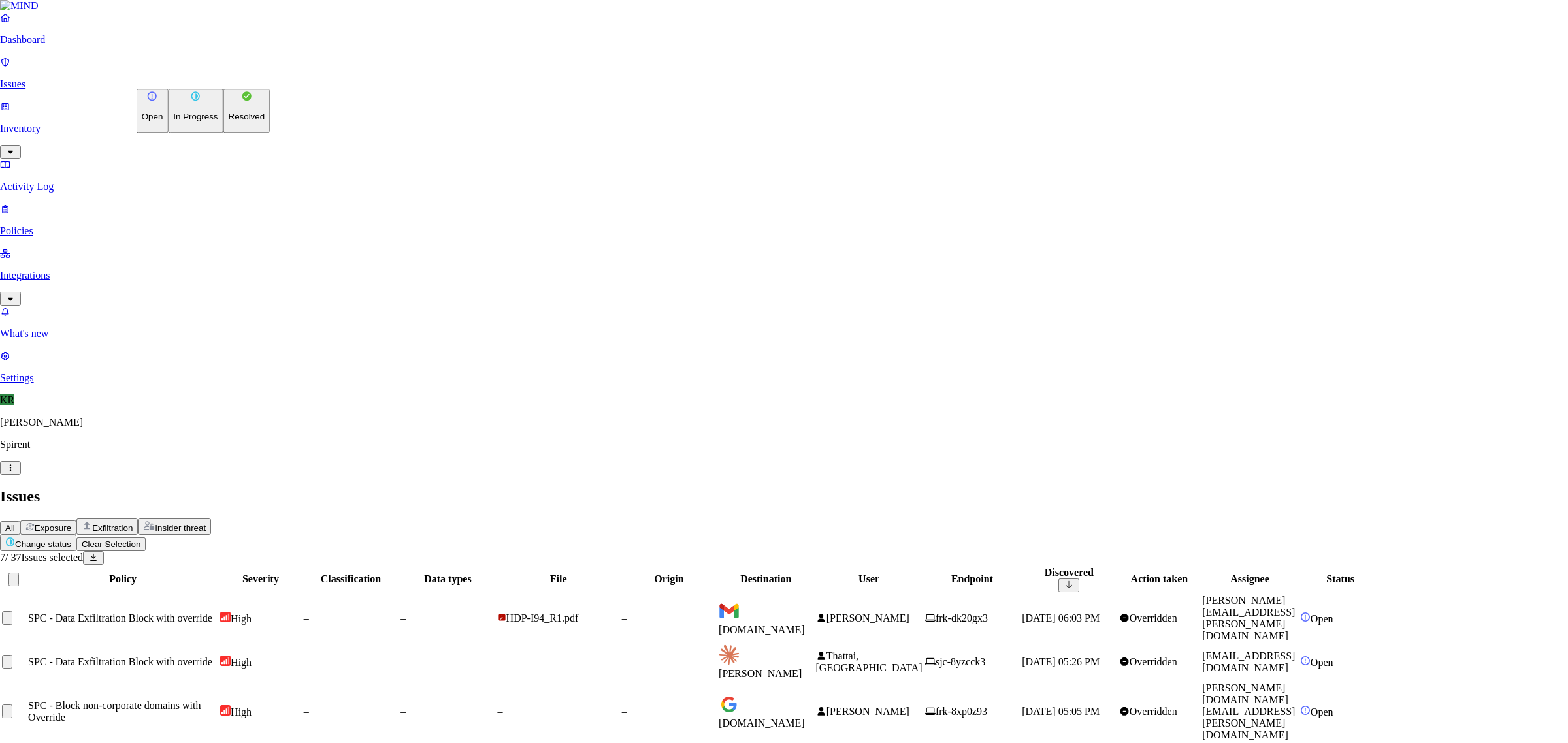
click at [228, 122] on p "Resolved" at bounding box center [246, 117] width 36 height 10
